Goal: Find specific page/section: Find specific page/section

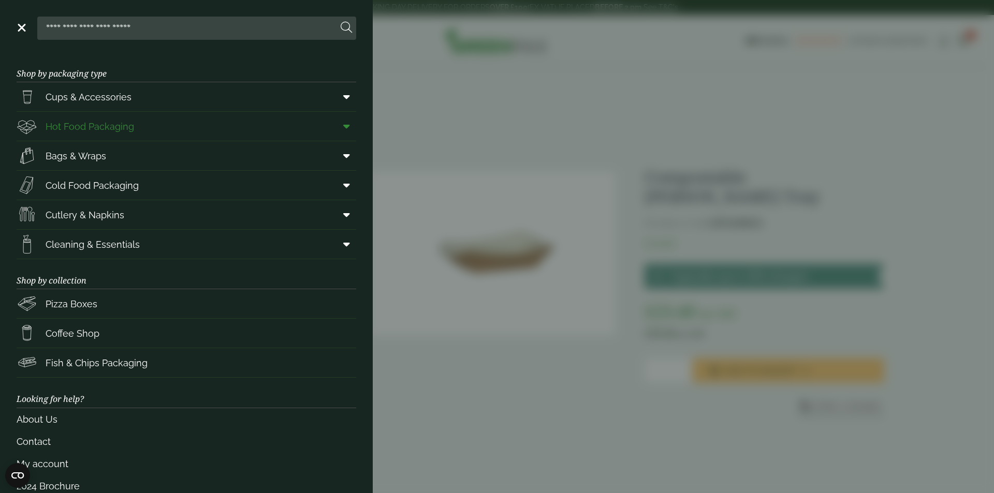
click at [97, 127] on span "Hot Food Packaging" at bounding box center [90, 127] width 88 height 14
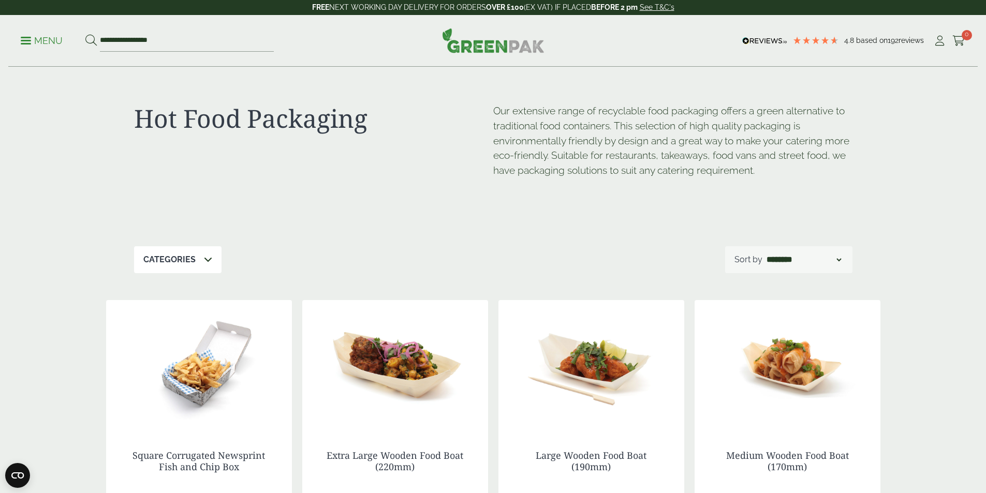
click at [210, 257] on icon at bounding box center [208, 259] width 8 height 8
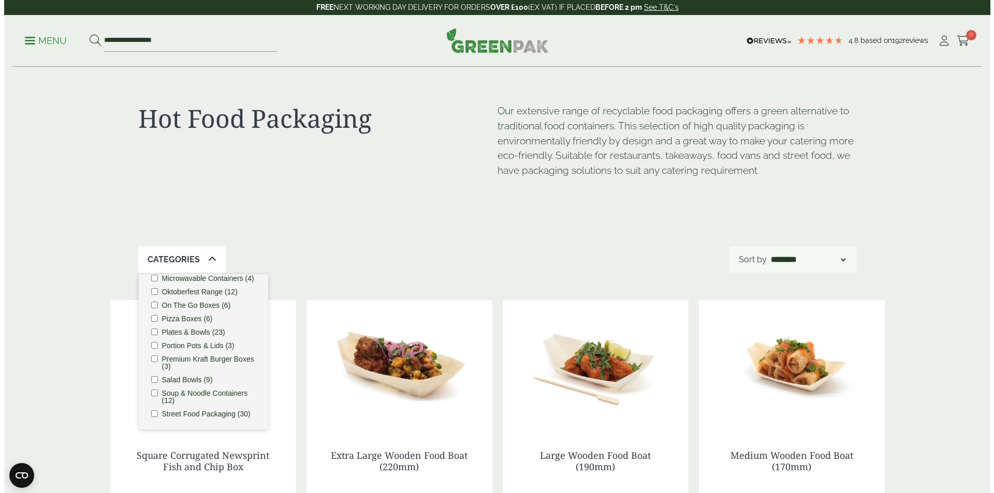
scroll to position [303, 0]
click at [35, 37] on p "Menu" at bounding box center [42, 41] width 42 height 12
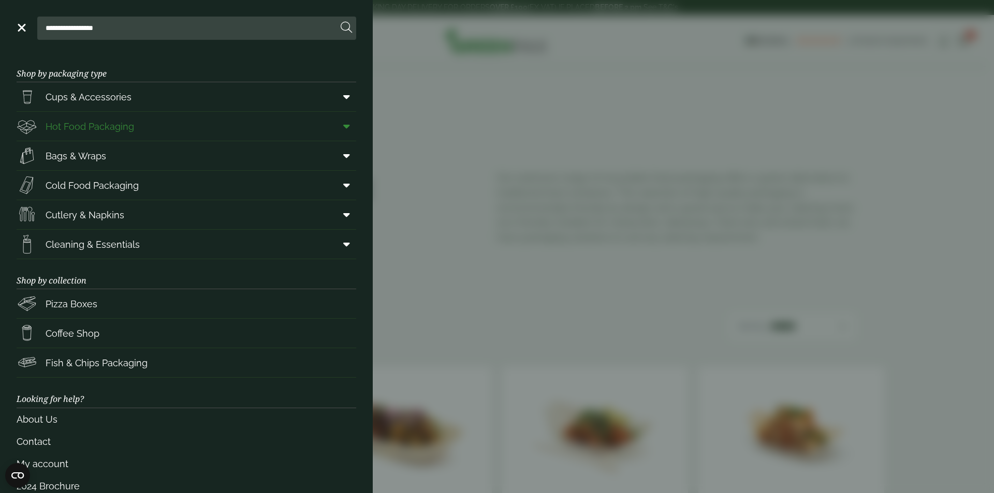
click at [343, 127] on icon at bounding box center [346, 126] width 7 height 10
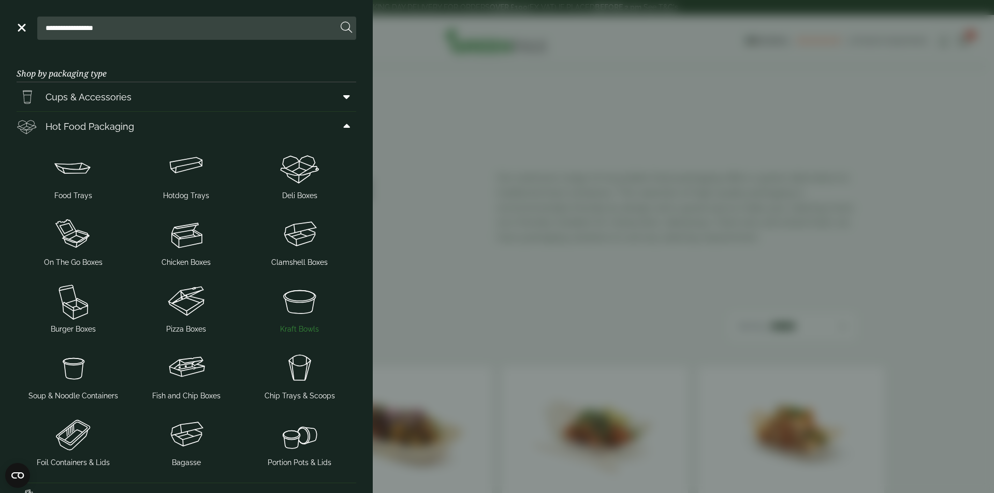
click at [302, 301] on img at bounding box center [299, 300] width 105 height 41
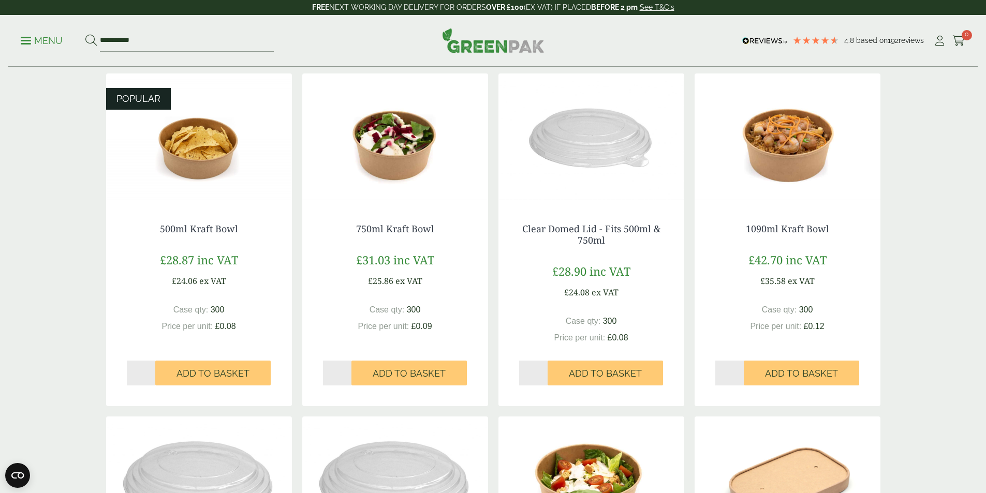
scroll to position [188, 0]
